Goal: Find specific page/section

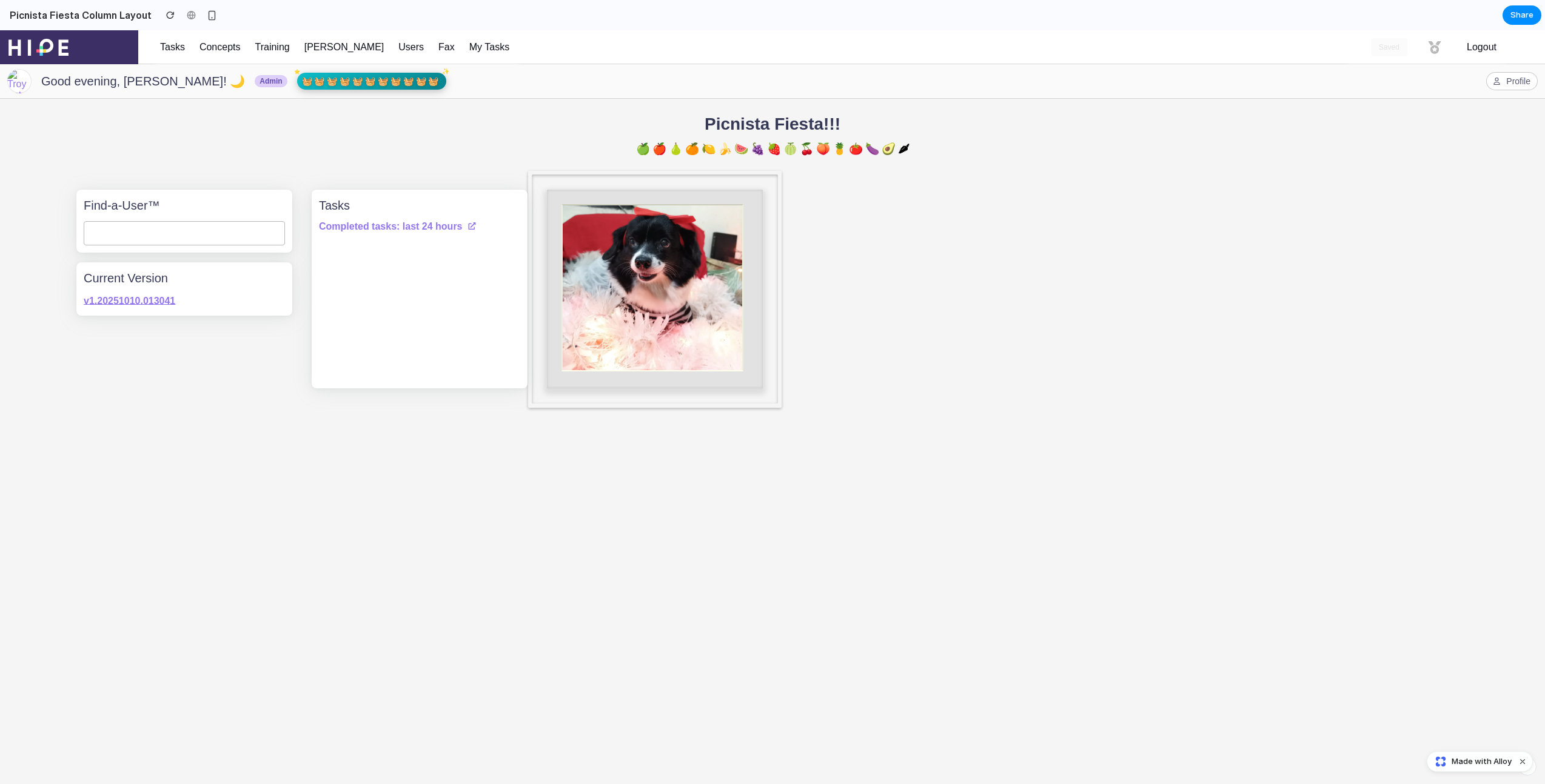
click at [220, 368] on div "Find-a-User™ Current Version v1.20251010.013041" at bounding box center [184, 289] width 216 height 199
click at [241, 214] on h4 "Find-a-User™" at bounding box center [184, 205] width 201 height 17
click at [206, 241] on input "text" at bounding box center [184, 233] width 201 height 24
drag, startPoint x: 834, startPoint y: 305, endPoint x: 827, endPoint y: 306, distance: 7.1
click at [829, 305] on div "Find-a-User™ Current Version v1.20251010.013041 Tasks Completed tasks: last 24 …" at bounding box center [772, 289] width 1516 height 228
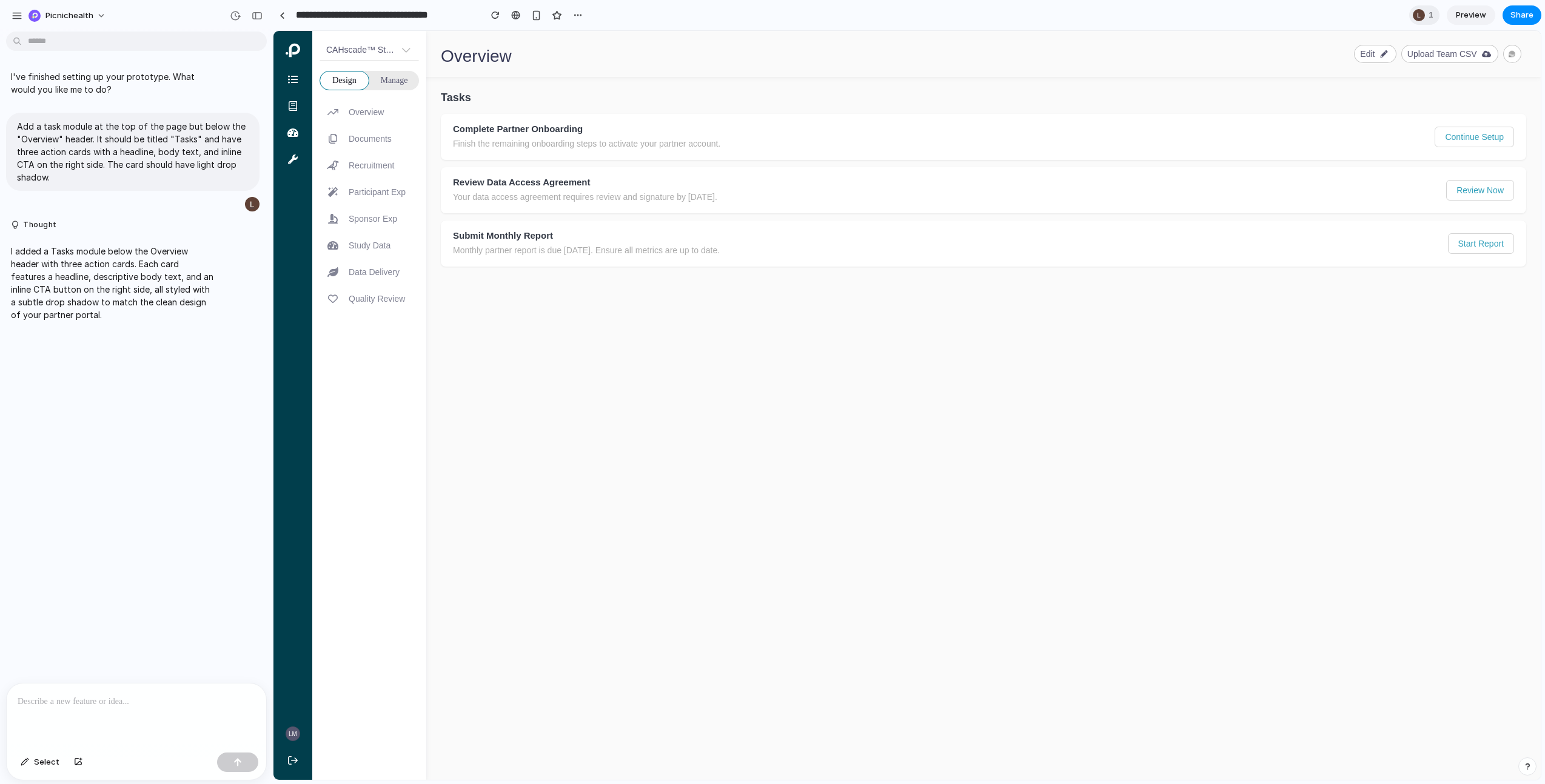
click at [98, 340] on div "I've finished setting up your prototype. What would you like me to do? Add a ta…" at bounding box center [133, 359] width 266 height 647
click at [409, 79] on button "Manage" at bounding box center [394, 81] width 49 height 20
drag, startPoint x: 385, startPoint y: 86, endPoint x: 322, endPoint y: 85, distance: 63.0
click at [385, 86] on span "Manage" at bounding box center [394, 81] width 28 height 12
click at [669, 99] on h3 "Tasks" at bounding box center [984, 98] width 1085 height 13
